Goal: Check status: Check status

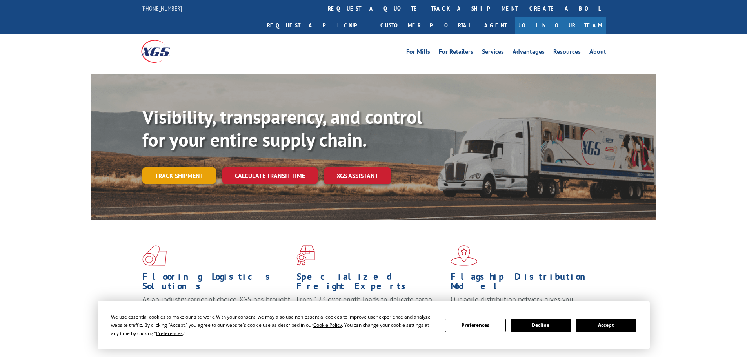
click at [178, 170] on div "Visibility, transparency, and control for your entire supply chain. Track shipm…" at bounding box center [399, 160] width 514 height 109
click at [182, 168] on link "Track shipment" at bounding box center [179, 176] width 74 height 16
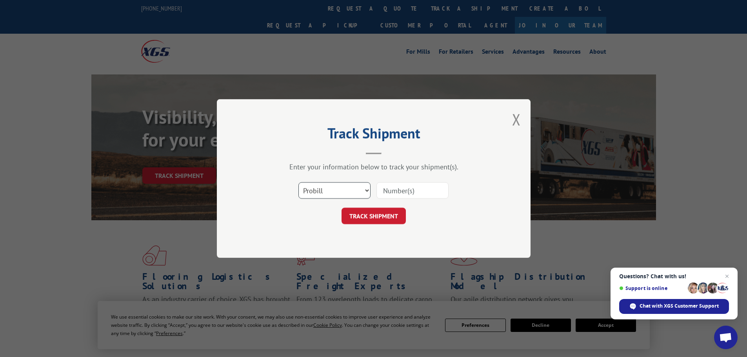
click at [336, 197] on select "Select category... Probill BOL PO" at bounding box center [335, 190] width 72 height 16
select select "bol"
click at [299, 182] on select "Select category... Probill BOL PO" at bounding box center [335, 190] width 72 height 16
click at [397, 188] on input at bounding box center [413, 190] width 72 height 16
paste input "6021858"
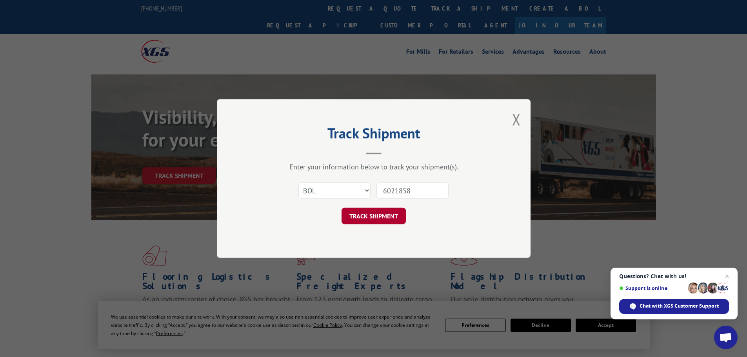
type input "6021858"
click at [371, 218] on button "TRACK SHIPMENT" at bounding box center [374, 216] width 64 height 16
